Goal: Task Accomplishment & Management: Use online tool/utility

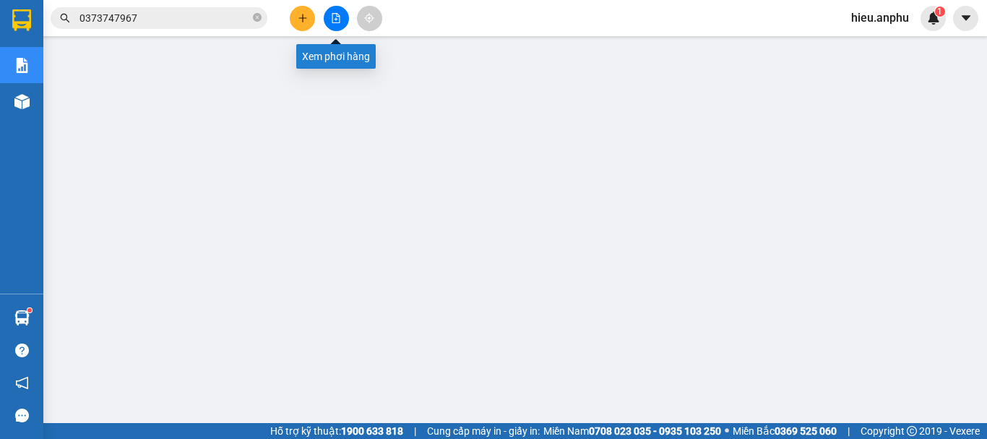
click at [340, 10] on button at bounding box center [336, 18] width 25 height 25
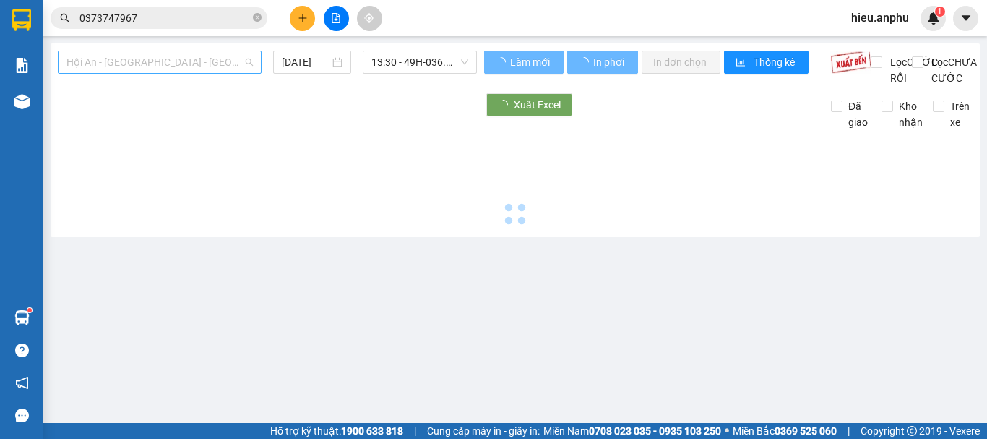
click at [183, 64] on span "Hội An - [GEOGRAPHIC_DATA] - [GEOGRAPHIC_DATA]" at bounding box center [159, 62] width 186 height 22
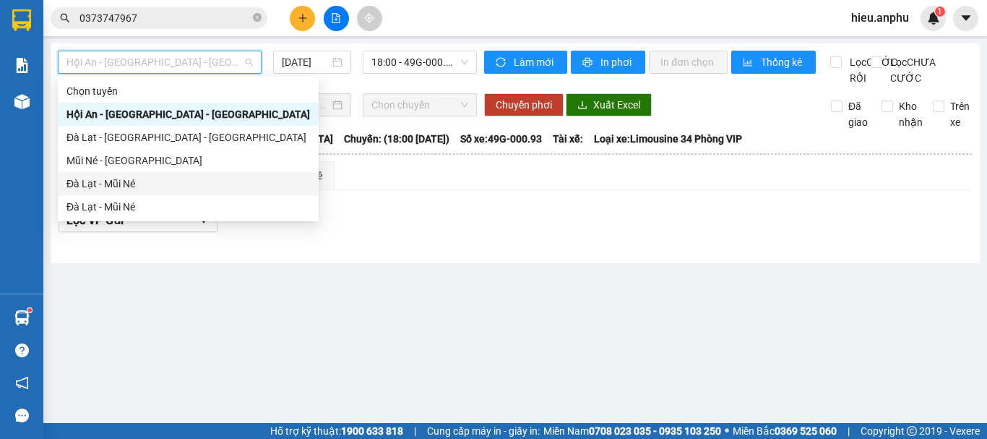
click at [103, 183] on div "Đà Lạt - Mũi Né" at bounding box center [188, 184] width 244 height 16
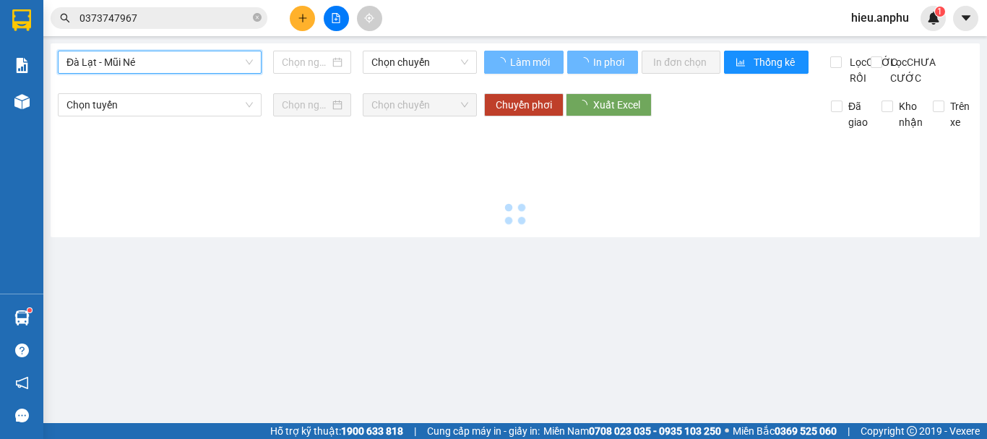
type input "[DATE]"
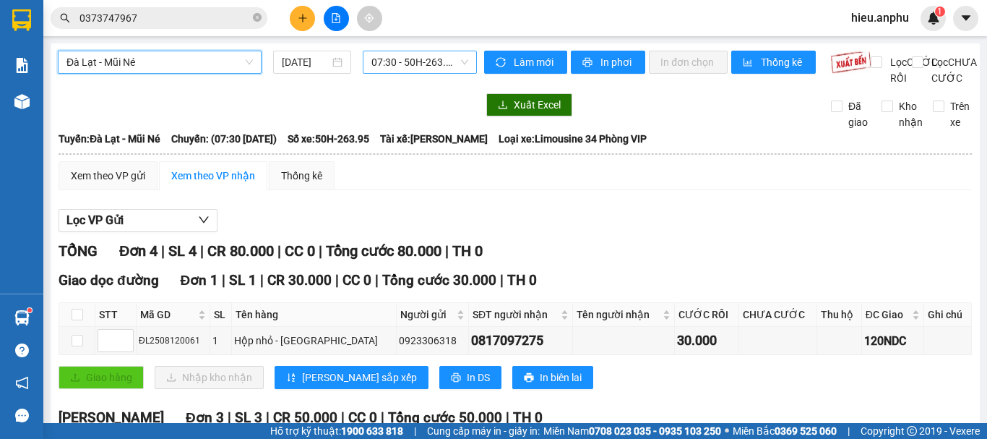
click at [378, 53] on span "07:30 - 50H-263.95" at bounding box center [419, 62] width 97 height 22
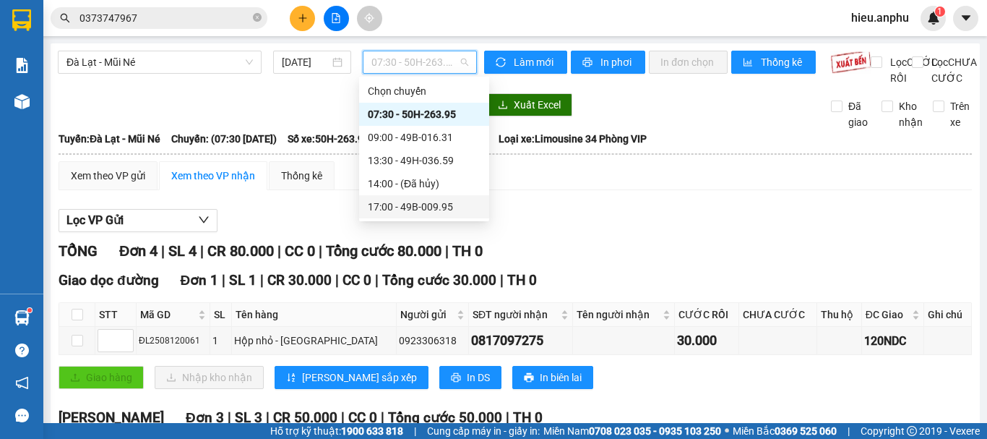
click at [402, 205] on div "17:00 - 49B-009.95" at bounding box center [424, 207] width 113 height 16
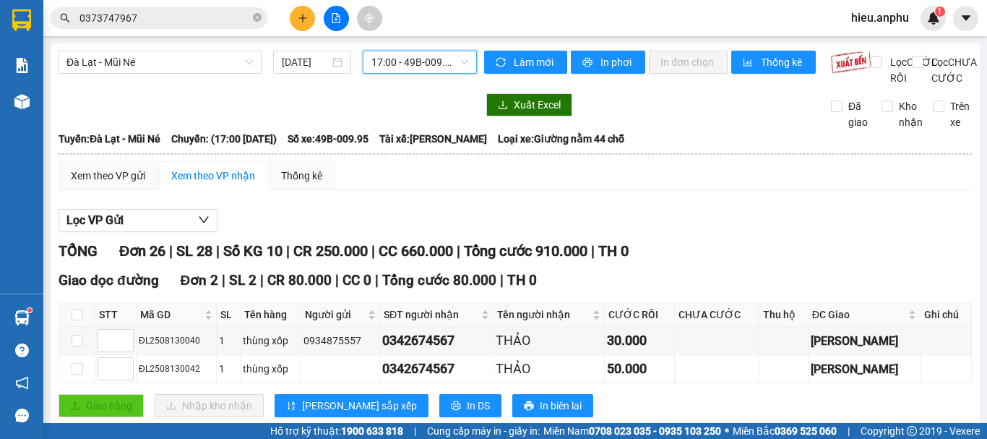
scroll to position [289, 0]
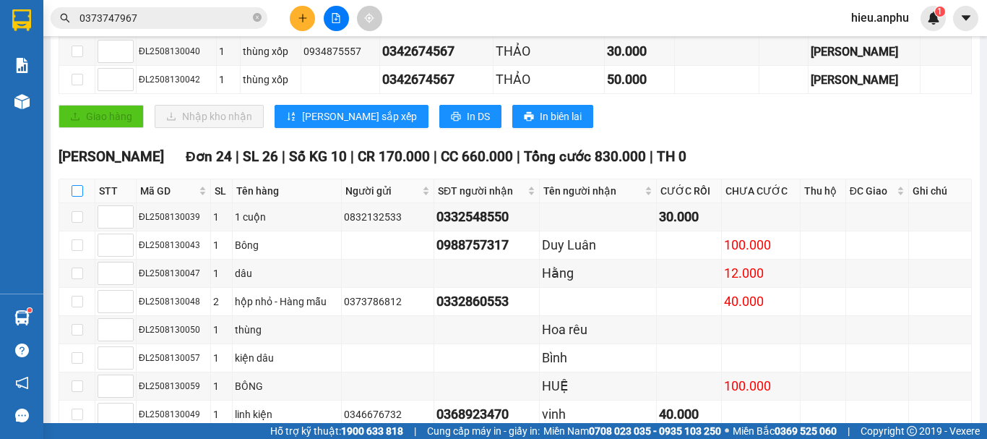
click at [81, 197] on input "checkbox" at bounding box center [78, 191] width 12 height 12
checkbox input "true"
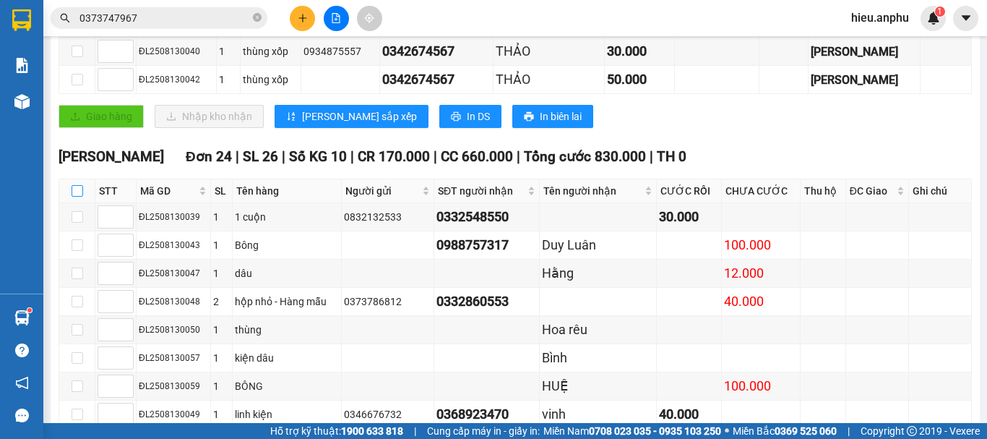
checkbox input "true"
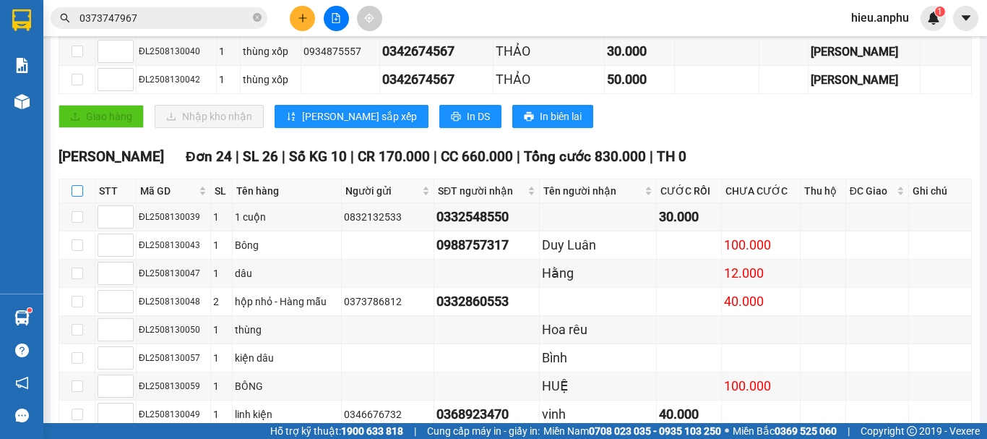
checkbox input "true"
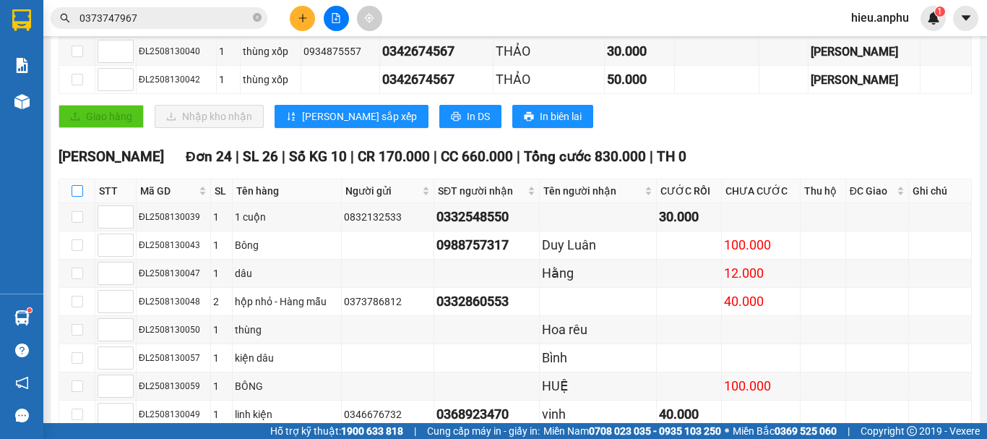
checkbox input "true"
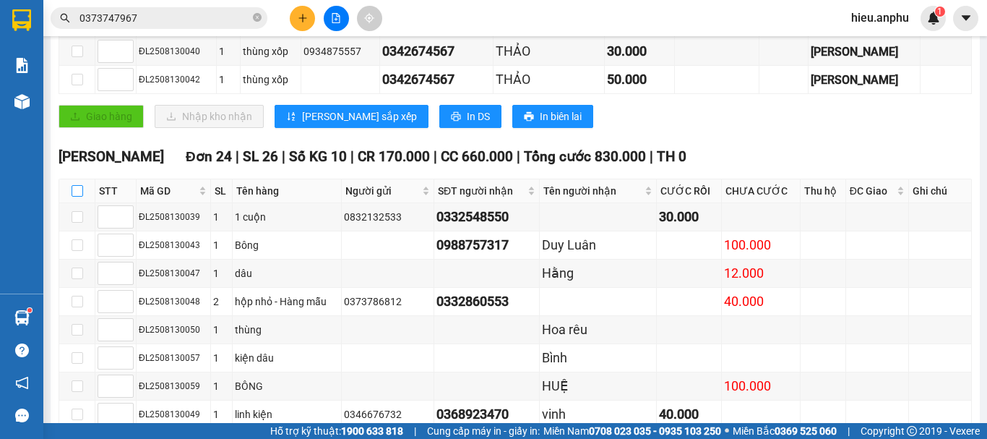
checkbox input "true"
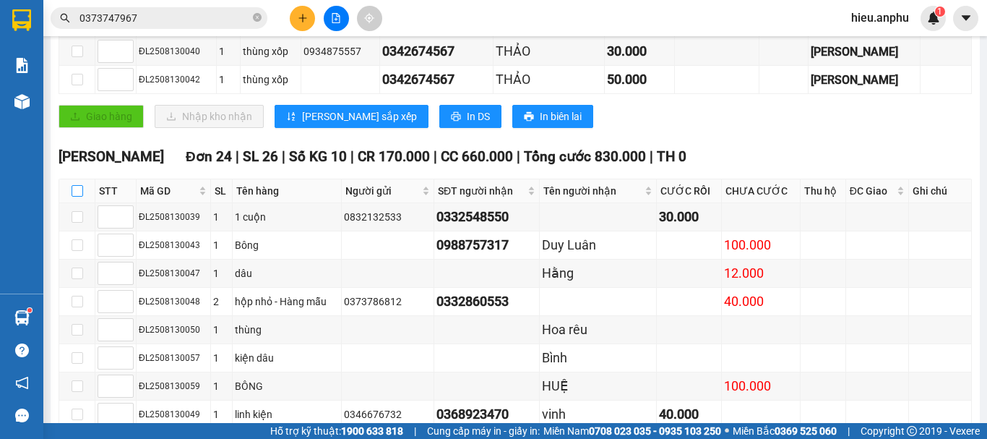
checkbox input "true"
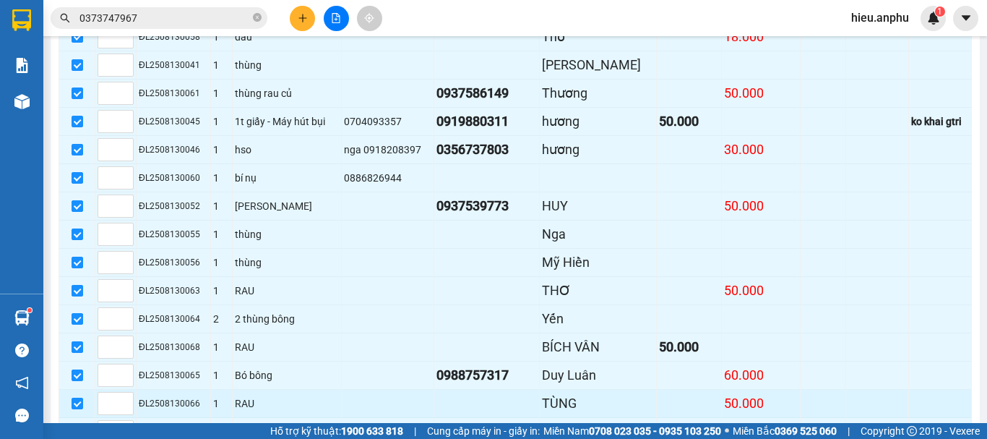
scroll to position [836, 0]
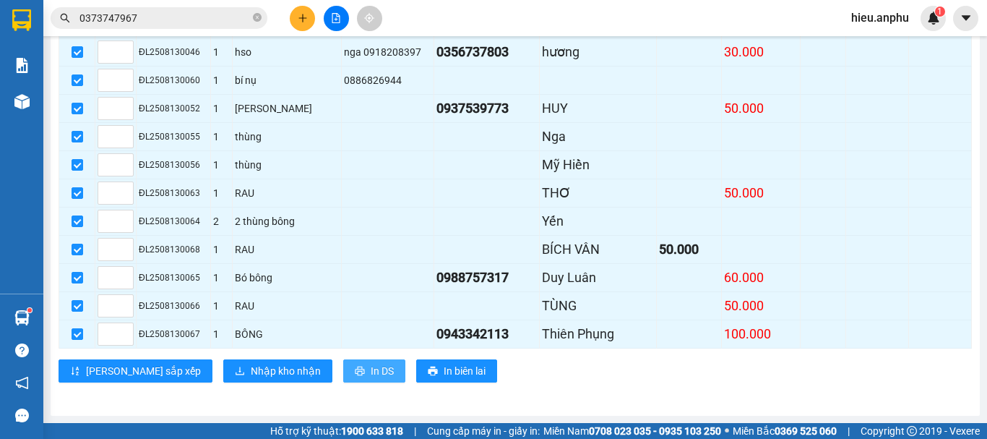
click at [343, 371] on button "In DS" at bounding box center [374, 370] width 62 height 23
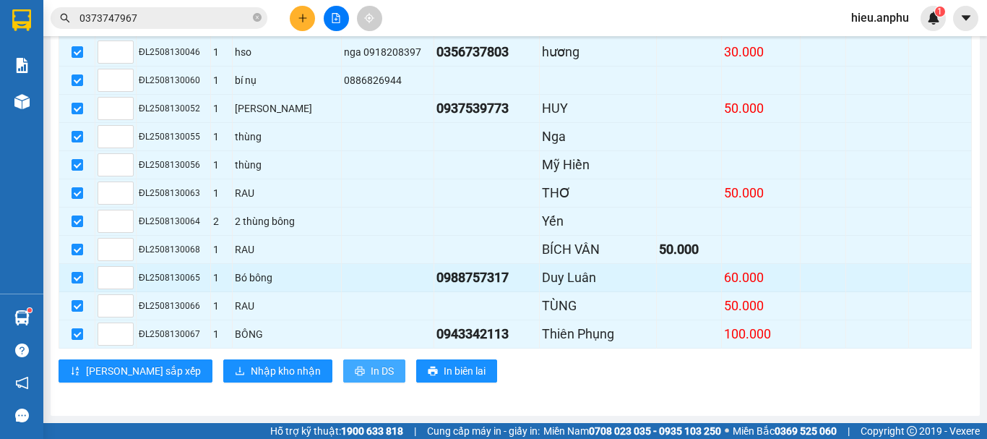
scroll to position [0, 0]
